Goal: Information Seeking & Learning: Learn about a topic

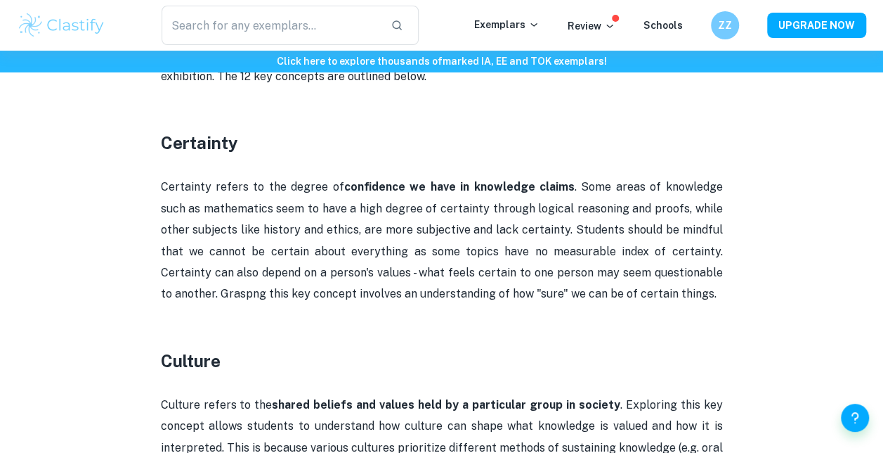
scroll to position [789, 0]
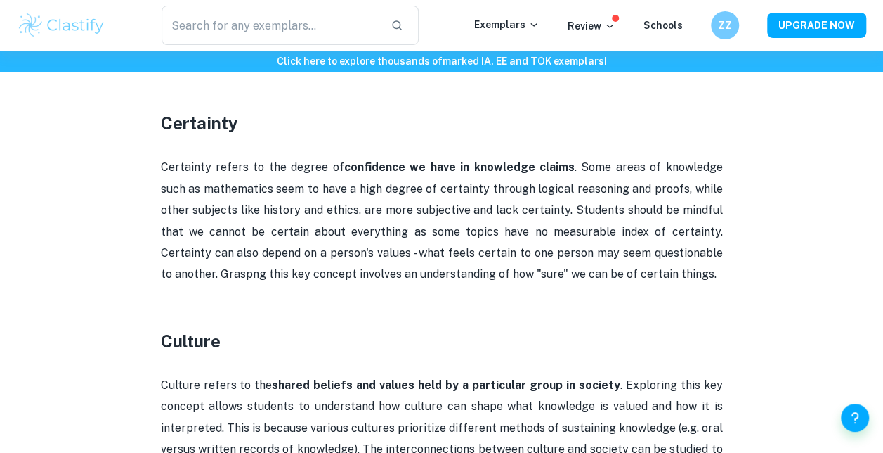
drag, startPoint x: 162, startPoint y: 168, endPoint x: 612, endPoint y: 271, distance: 461.5
click at [612, 271] on p "Certainty refers to the degree of confidence we have in knowledge claims . Some…" at bounding box center [442, 221] width 562 height 128
copy p "Certainty refers to the degree of confidence we have in knowledge claims . Some…"
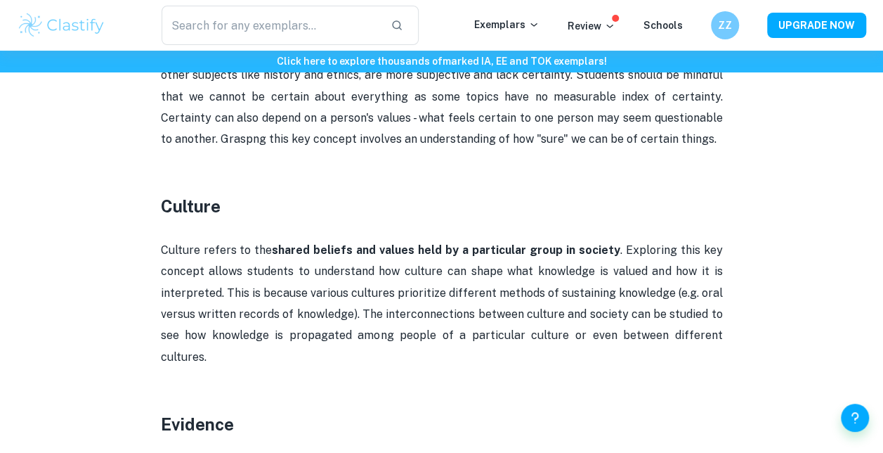
scroll to position [920, 0]
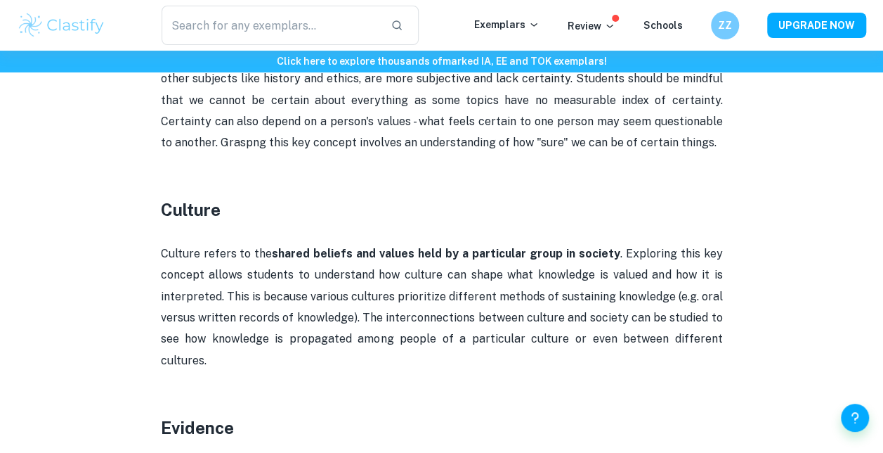
drag, startPoint x: 256, startPoint y: 254, endPoint x: 724, endPoint y: 343, distance: 476.5
copy p "the shared beliefs and values held by a particular group in society . Exploring…"
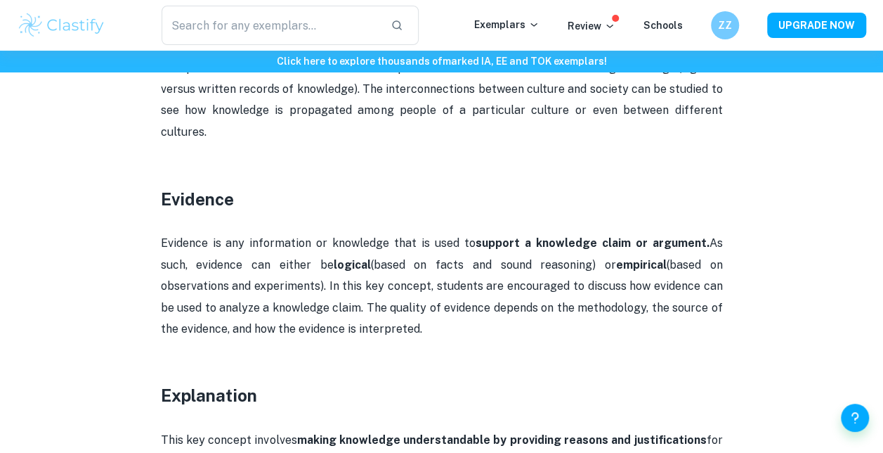
scroll to position [1175, 0]
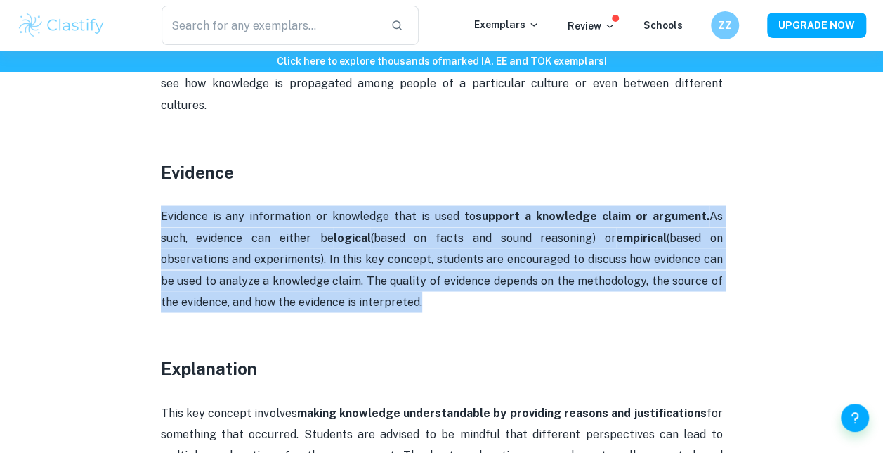
drag, startPoint x: 160, startPoint y: 196, endPoint x: 430, endPoint y: 274, distance: 280.9
click at [430, 274] on p "Evidence is any information or knowledge that is used to support a knowledge cl…" at bounding box center [442, 258] width 562 height 107
drag, startPoint x: 430, startPoint y: 274, endPoint x: 337, endPoint y: 224, distance: 106.0
click at [337, 224] on p "Evidence is any information or knowledge that is used to support a knowledge cl…" at bounding box center [442, 258] width 562 height 107
click at [262, 209] on p "Evidence is any information or knowledge that is used to support a knowledge cl…" at bounding box center [442, 258] width 562 height 107
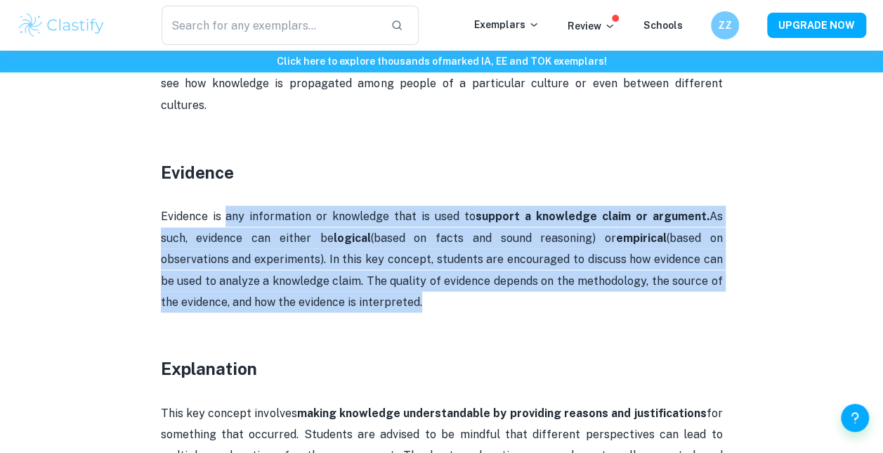
drag, startPoint x: 224, startPoint y: 195, endPoint x: 425, endPoint y: 274, distance: 215.9
click at [425, 274] on p "Evidence is any information or knowledge that is used to support a knowledge cl…" at bounding box center [442, 258] width 562 height 107
copy p "any information or knowledge that is used to support a knowledge claim or argum…"
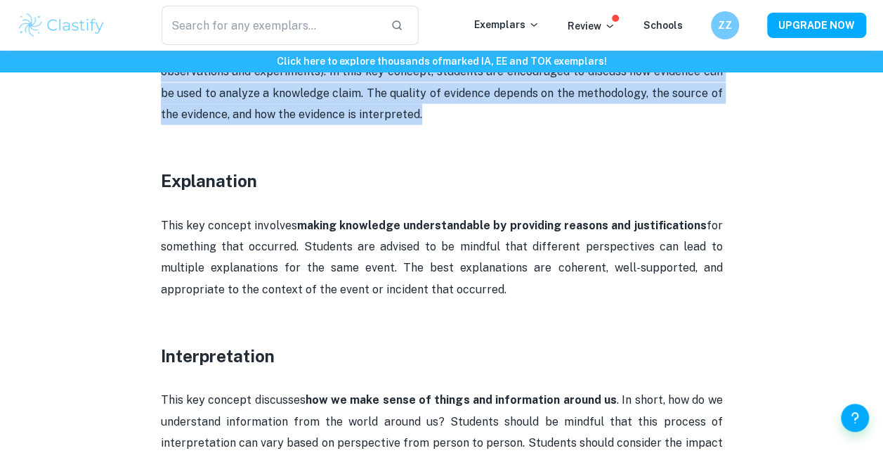
scroll to position [1366, 0]
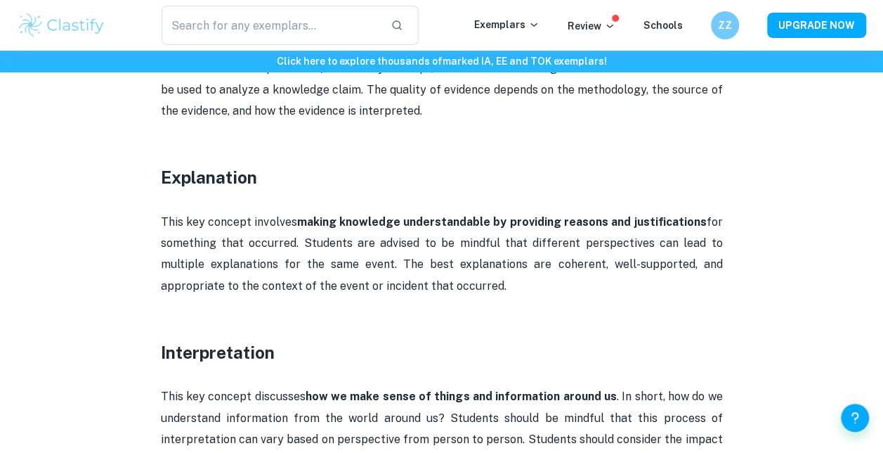
click at [301, 215] on strong "making knowledge understandable by providing reasons and justifications" at bounding box center [502, 221] width 410 height 13
drag, startPoint x: 252, startPoint y: 201, endPoint x: 517, endPoint y: 254, distance: 270.3
click at [517, 254] on p "This key concept involves making knowledge understandable by providing reasons …" at bounding box center [442, 255] width 562 height 86
copy p "involves making knowledge understandable by providing reasons and justification…"
click at [335, 251] on p "This key concept involves making knowledge understandable by providing reasons …" at bounding box center [442, 255] width 562 height 86
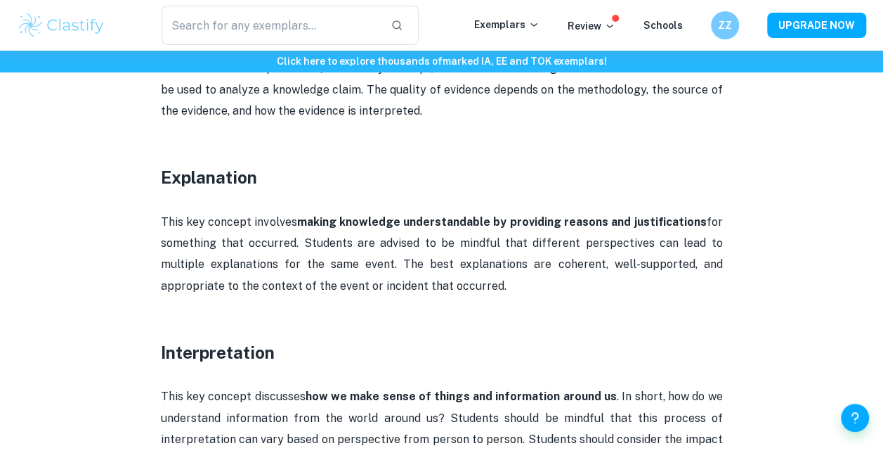
drag, startPoint x: 252, startPoint y: 202, endPoint x: 539, endPoint y: 257, distance: 292.1
click at [539, 257] on p "This key concept involves making knowledge understandable by providing reasons …" at bounding box center [442, 255] width 562 height 86
copy p "involves making knowledge understandable by providing reasons and justification…"
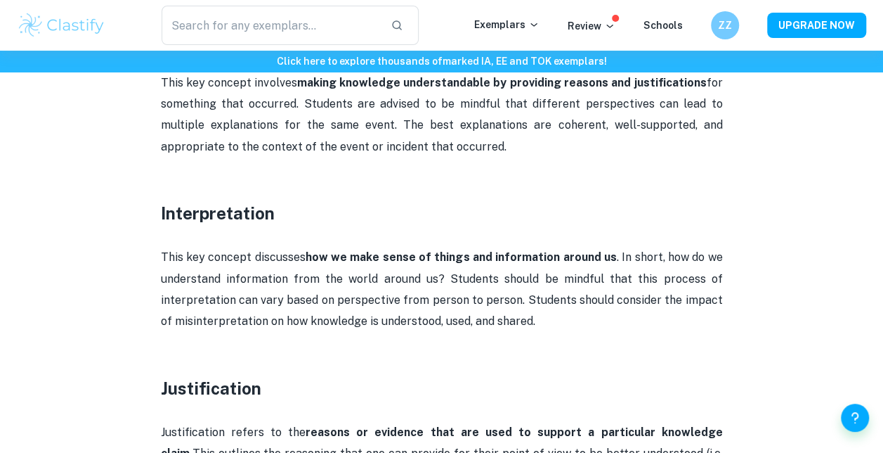
scroll to position [1527, 0]
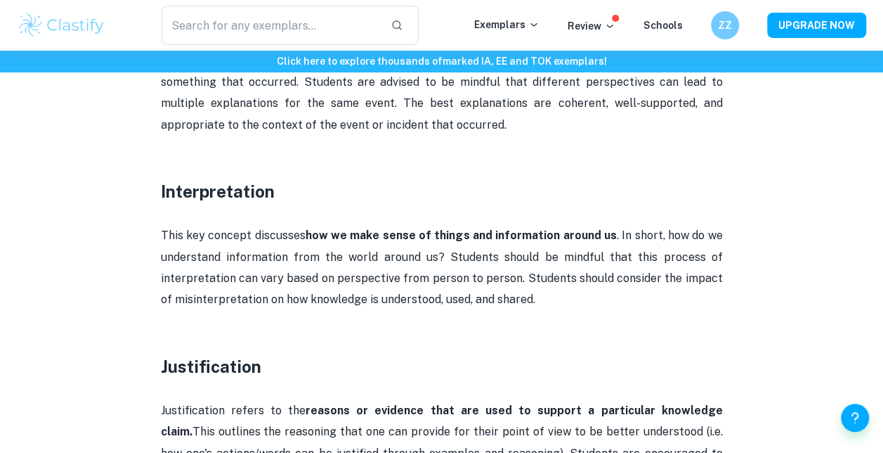
drag, startPoint x: 306, startPoint y: 214, endPoint x: 554, endPoint y: 272, distance: 254.2
click at [554, 272] on p "This key concept discusses how we make sense of things and information around u…" at bounding box center [442, 268] width 562 height 86
copy p "how we make sense of things and information around us . In short, how do we und…"
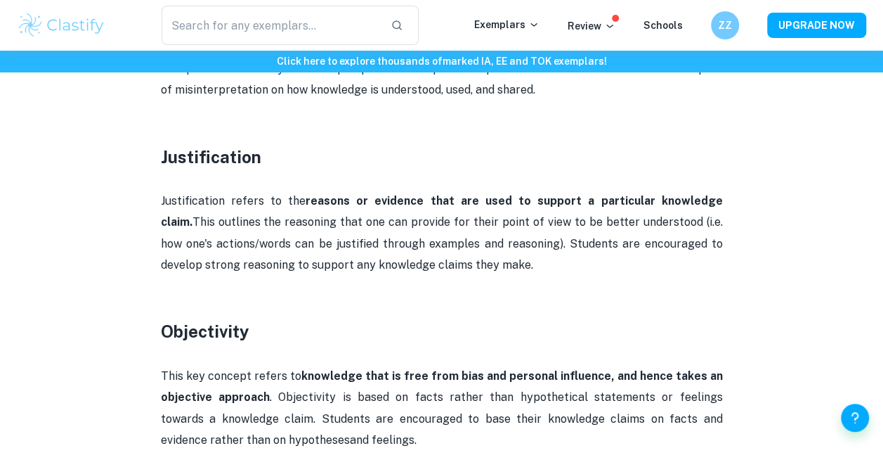
drag, startPoint x: 294, startPoint y: 176, endPoint x: 527, endPoint y: 237, distance: 241.0
click at [527, 237] on p "Justification refers to the reasons or evidence that are used to support a part…" at bounding box center [442, 233] width 562 height 86
copy p "reasons or evidence that are used to support a particular knowledge claim. This…"
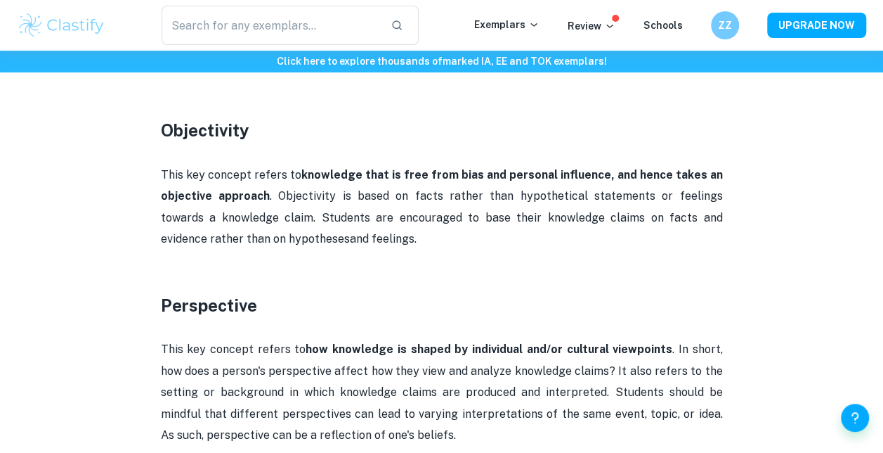
scroll to position [1939, 0]
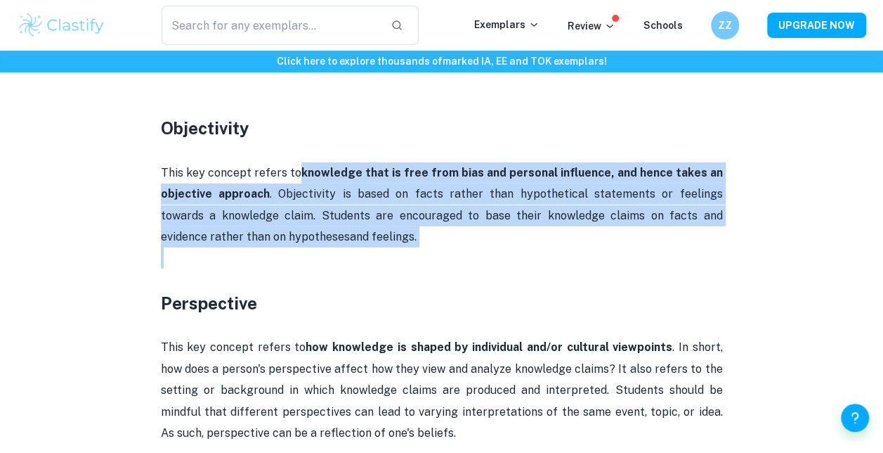
drag, startPoint x: 303, startPoint y: 149, endPoint x: 361, endPoint y: 225, distance: 95.3
copy div "knowledge that is free from bias and personal influence, and hence takes an obj…"
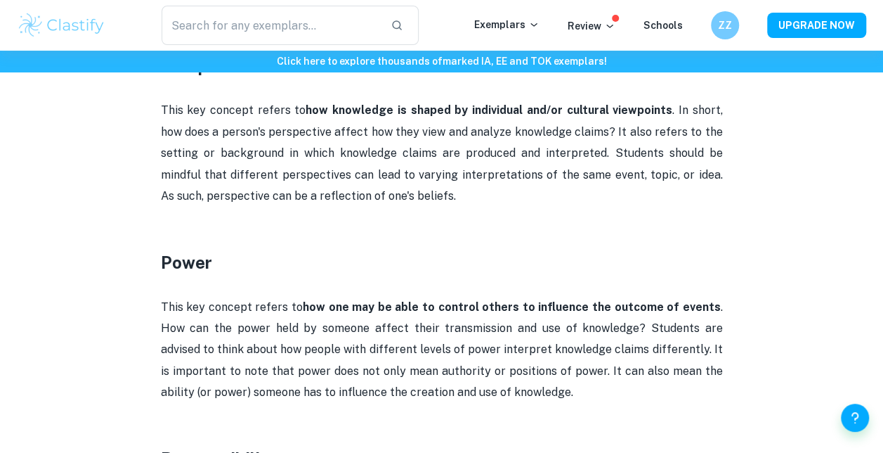
scroll to position [2087, 0]
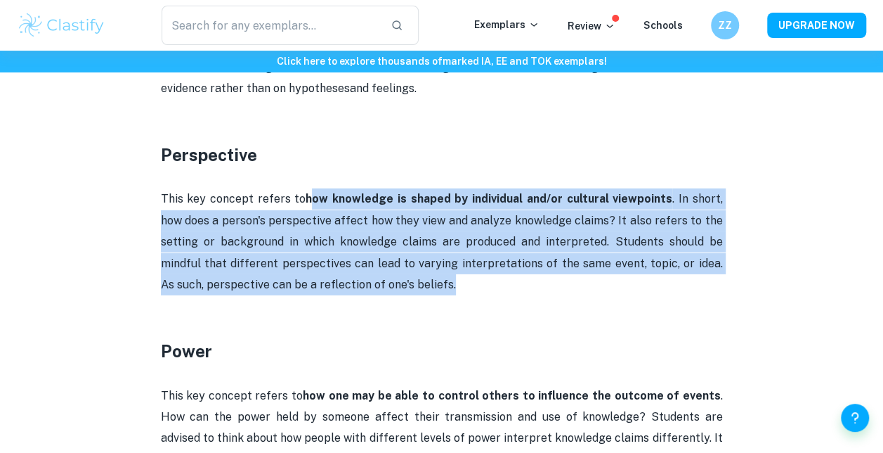
drag, startPoint x: 299, startPoint y: 177, endPoint x: 426, endPoint y: 261, distance: 152.0
click at [426, 261] on p "This key concept refers to how knowledge is shaped by individual and/or cultura…" at bounding box center [442, 241] width 562 height 107
copy p "how knowledge is shaped by individual and/or cultural viewpoints . In short, ho…"
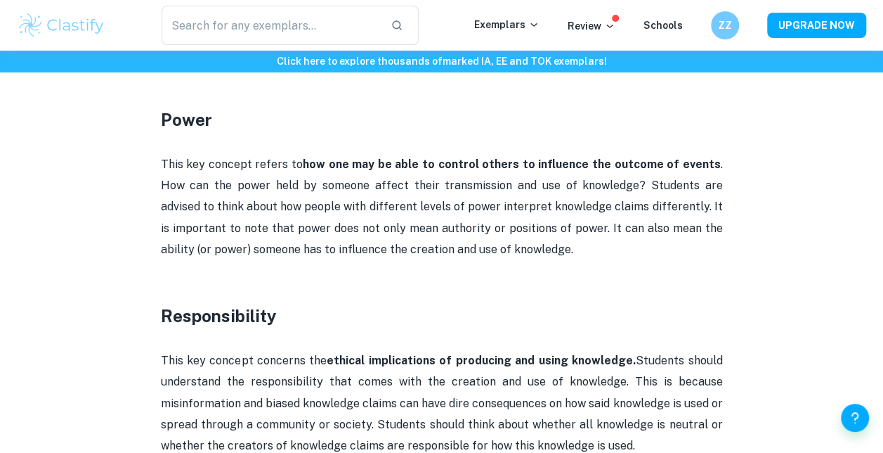
scroll to position [2317, 0]
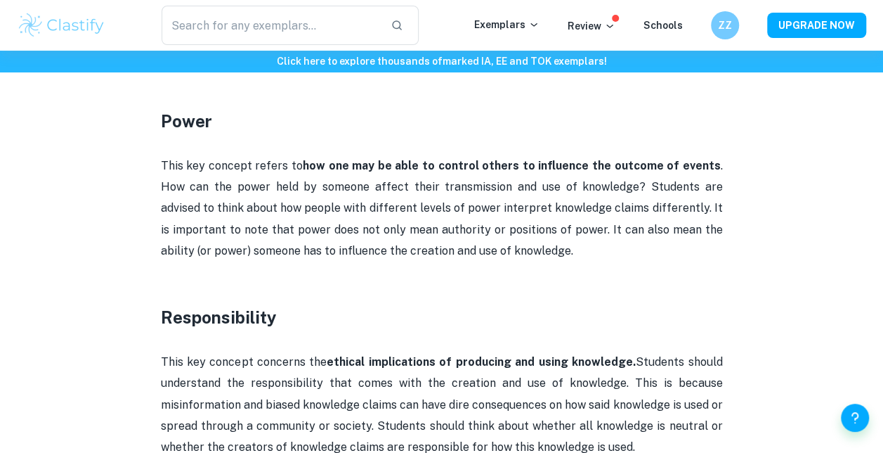
drag, startPoint x: 299, startPoint y: 143, endPoint x: 532, endPoint y: 238, distance: 251.2
click at [532, 238] on p "This key concept refers to how one may be able to control others to influence t…" at bounding box center [442, 208] width 562 height 107
copy p "how one may be able to control others to influence the outcome of events . How …"
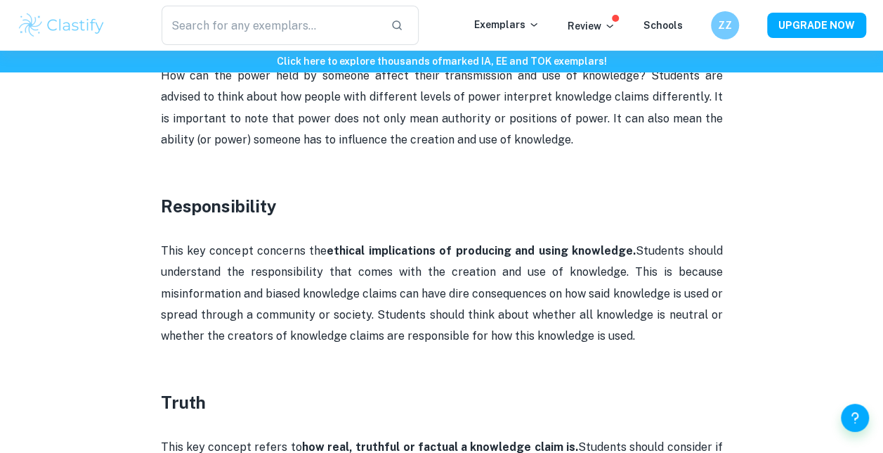
drag, startPoint x: 329, startPoint y: 228, endPoint x: 628, endPoint y: 316, distance: 311.6
click at [628, 316] on p "This key concept concerns the ethical implications of producing and using knowl…" at bounding box center [442, 293] width 562 height 107
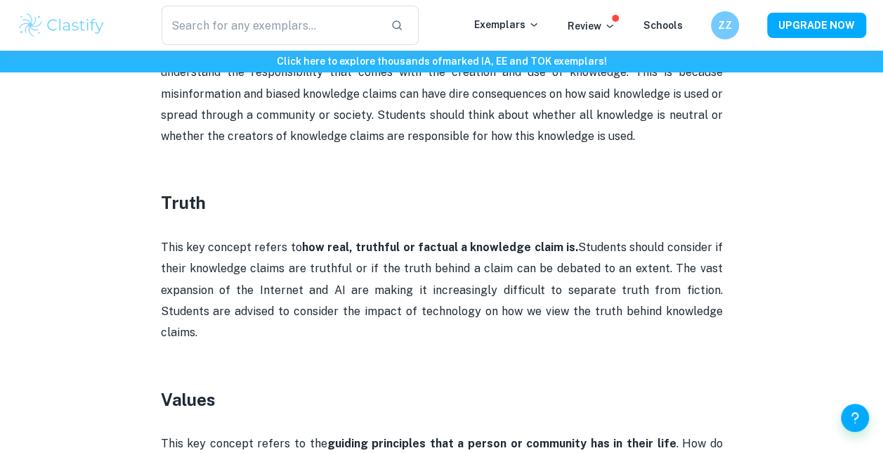
scroll to position [2629, 0]
drag, startPoint x: 304, startPoint y: 222, endPoint x: 689, endPoint y: 285, distance: 390.3
click at [689, 285] on p "This key concept refers to how real, truthful or factual a knowledge claim is. …" at bounding box center [442, 289] width 562 height 107
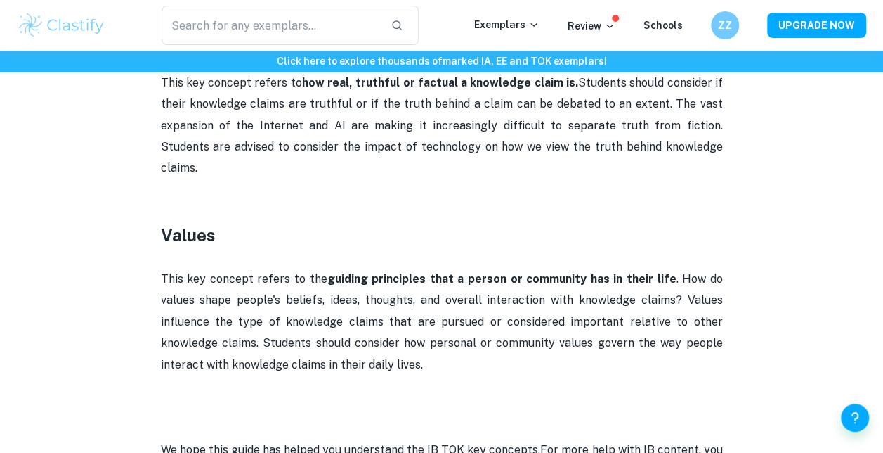
scroll to position [2799, 0]
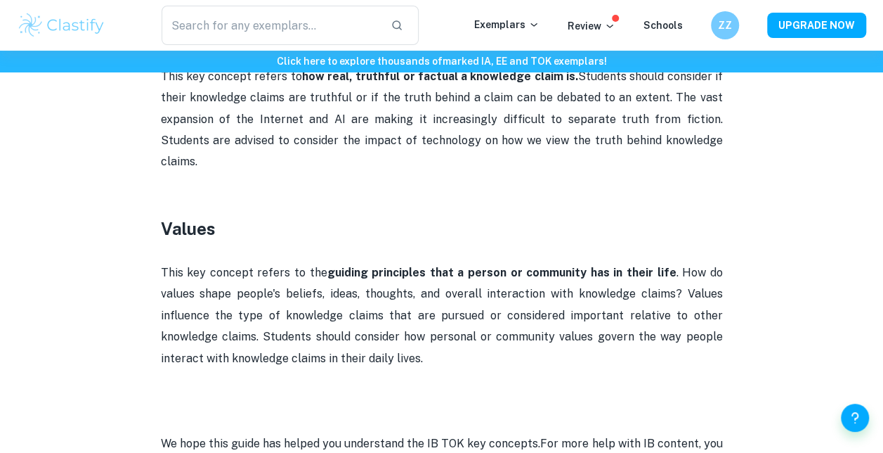
drag, startPoint x: 331, startPoint y: 229, endPoint x: 471, endPoint y: 317, distance: 165.2
click at [471, 317] on p "This key concept refers to the guiding principles that a person or community ha…" at bounding box center [442, 315] width 562 height 107
